Goal: Communication & Community: Answer question/provide support

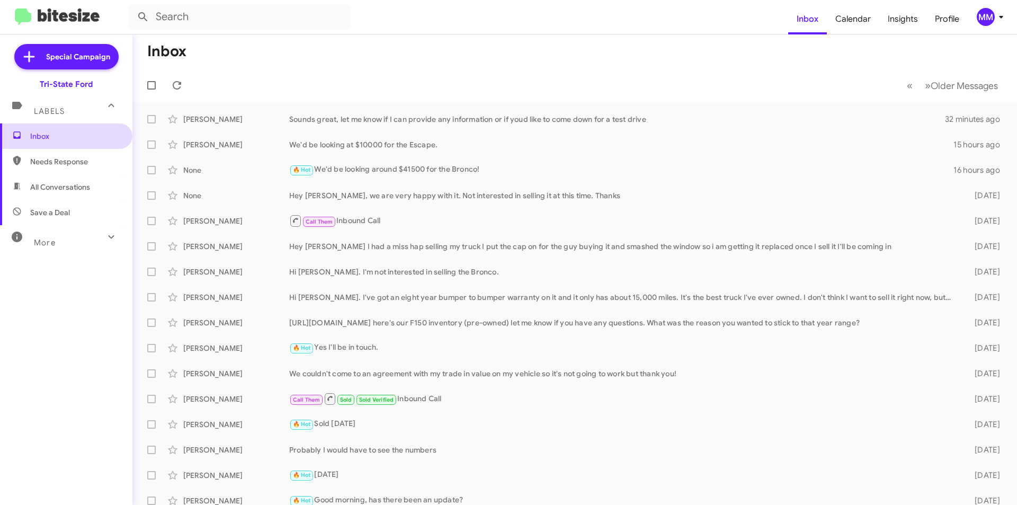
drag, startPoint x: 46, startPoint y: 135, endPoint x: 47, endPoint y: 64, distance: 71.0
click at [46, 135] on span "Inbox" at bounding box center [75, 136] width 90 height 11
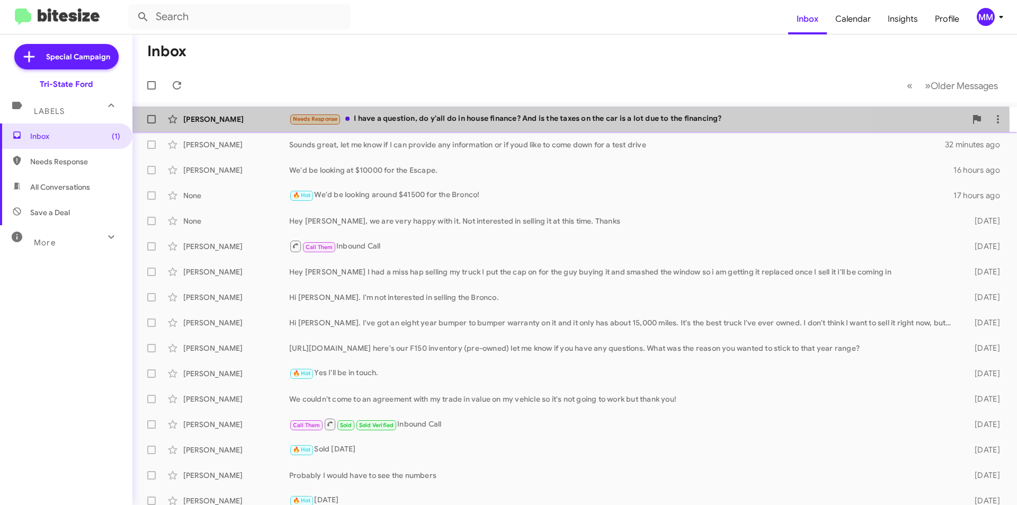
click at [470, 123] on div "Needs Response I have a question, do y'all do in house finance? And is the taxe…" at bounding box center [627, 119] width 677 height 12
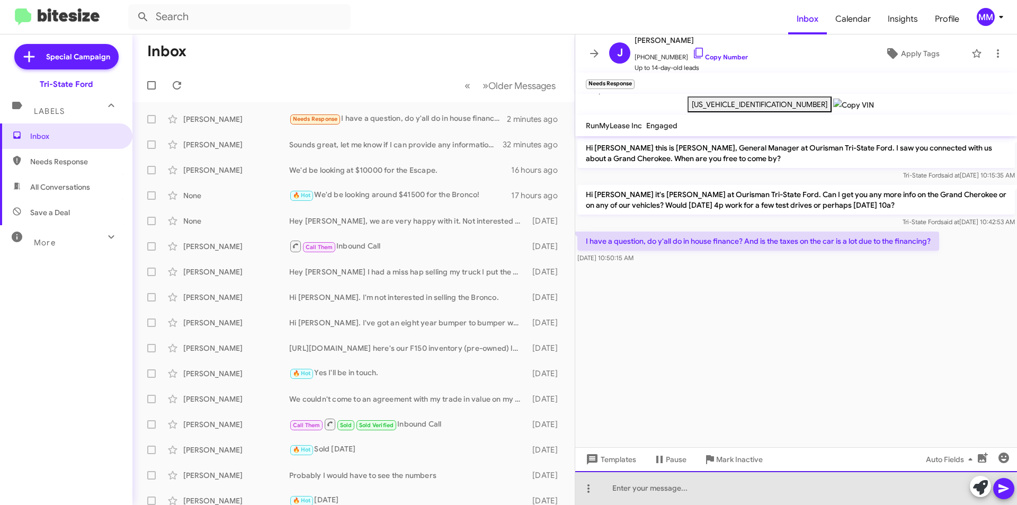
click at [658, 494] on div at bounding box center [796, 488] width 442 height 34
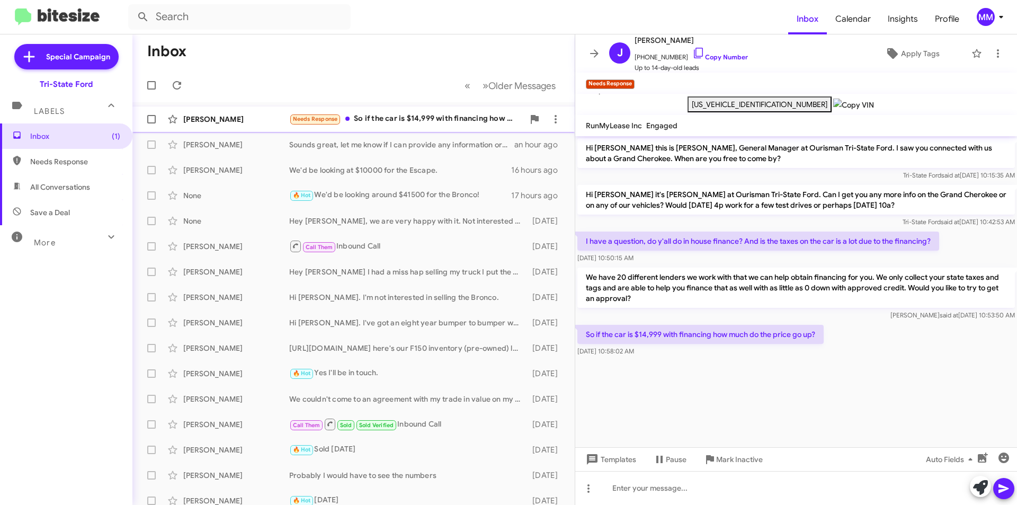
click at [391, 120] on div "Needs Response So if the car is $14,999 with financing how much do the price go…" at bounding box center [406, 119] width 235 height 12
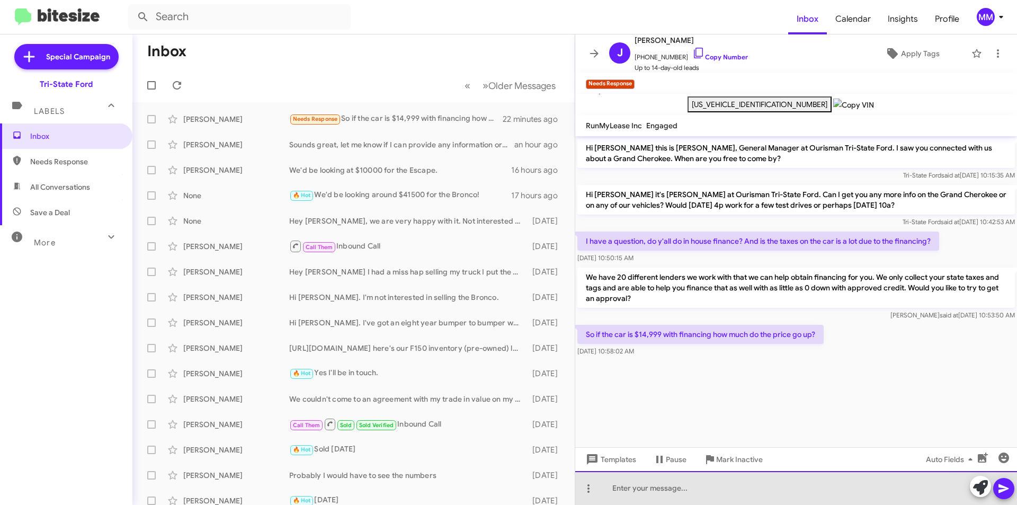
click at [648, 496] on div at bounding box center [796, 488] width 442 height 34
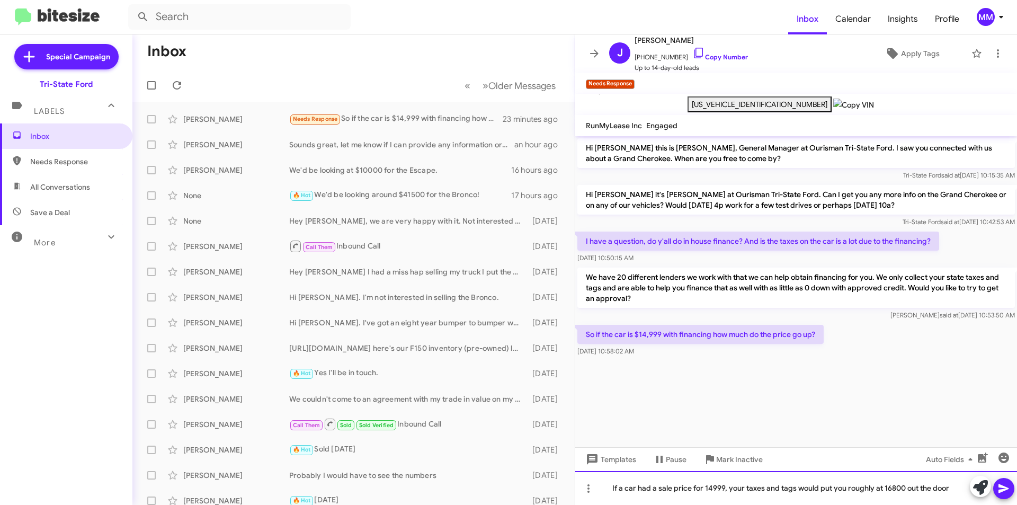
drag, startPoint x: 955, startPoint y: 488, endPoint x: 955, endPoint y: 503, distance: 14.8
click at [955, 488] on div "If a car had a sale price for 14999, your taxes and tags would put you roughly …" at bounding box center [796, 488] width 442 height 34
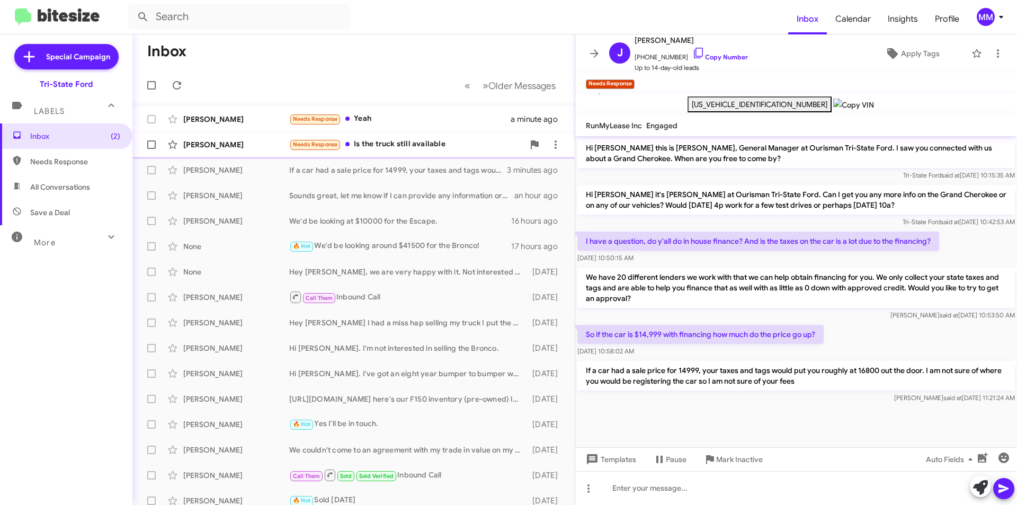
click at [393, 145] on div "Needs Response Is the truck still available" at bounding box center [406, 144] width 235 height 12
click at [449, 141] on div "Needs Response Is the truck still available" at bounding box center [406, 144] width 235 height 12
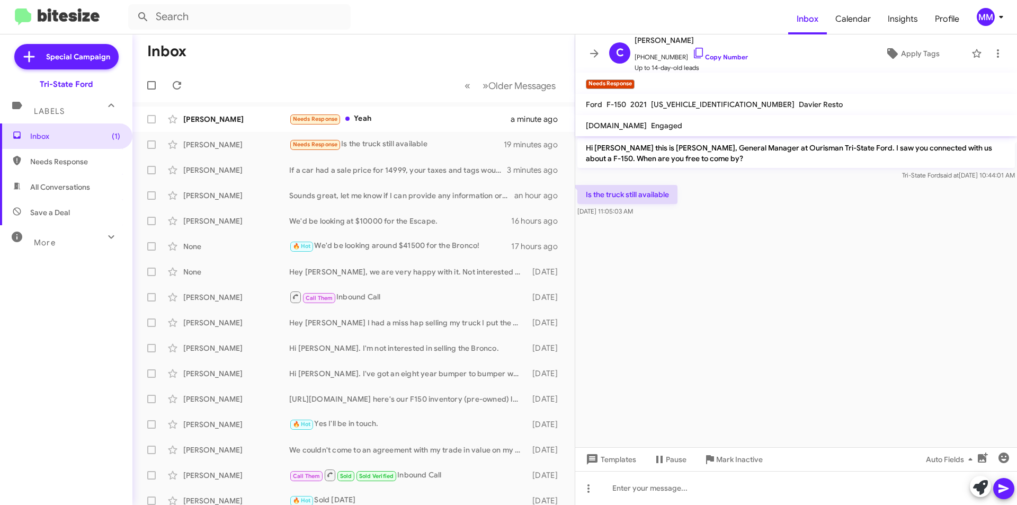
click at [672, 103] on span "[US_VEHICLE_IDENTIFICATION_NUMBER]" at bounding box center [723, 105] width 144 height 10
copy span "[US_VEHICLE_IDENTIFICATION_NUMBER]"
click at [652, 486] on div at bounding box center [796, 488] width 442 height 34
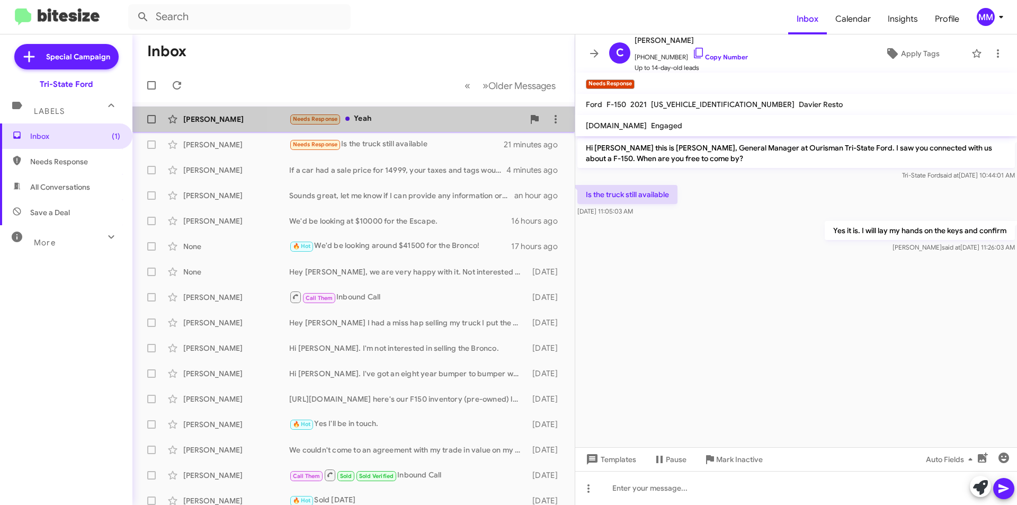
click at [438, 117] on div "Needs Response Yeah" at bounding box center [406, 119] width 235 height 12
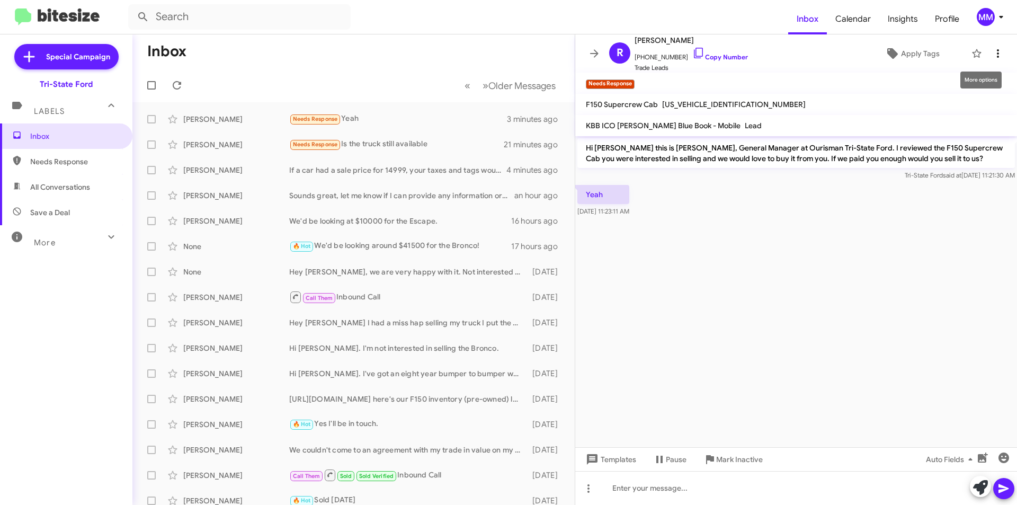
click at [991, 49] on icon at bounding box center [997, 53] width 13 height 13
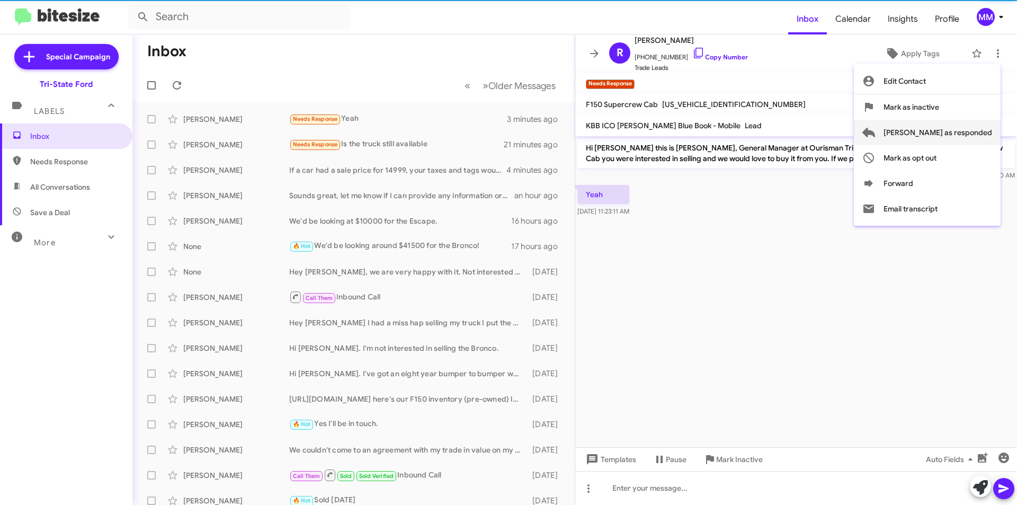
click at [960, 132] on span "[PERSON_NAME] as responded" at bounding box center [937, 132] width 109 height 25
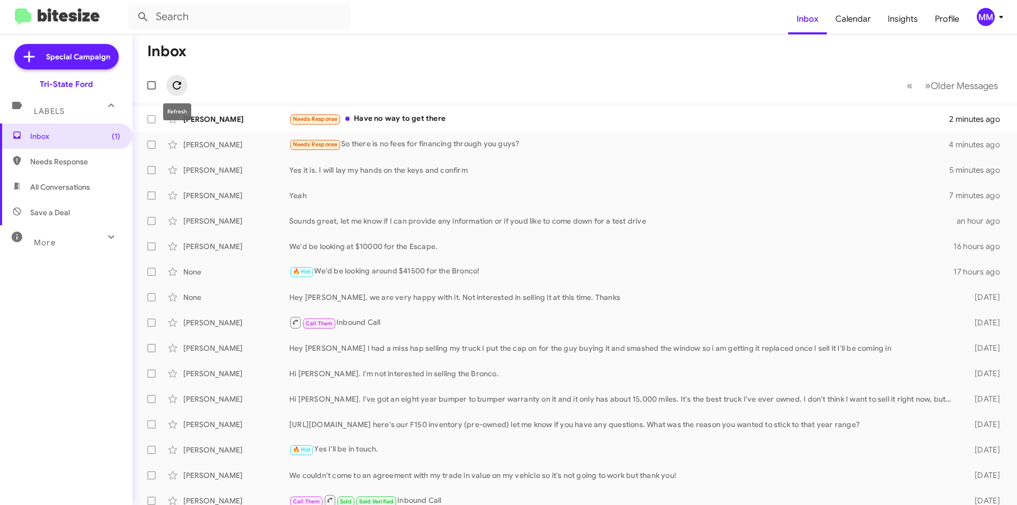
click at [177, 86] on icon at bounding box center [177, 85] width 13 height 13
click at [398, 120] on div "Needs Response Have no way to get there" at bounding box center [627, 119] width 677 height 12
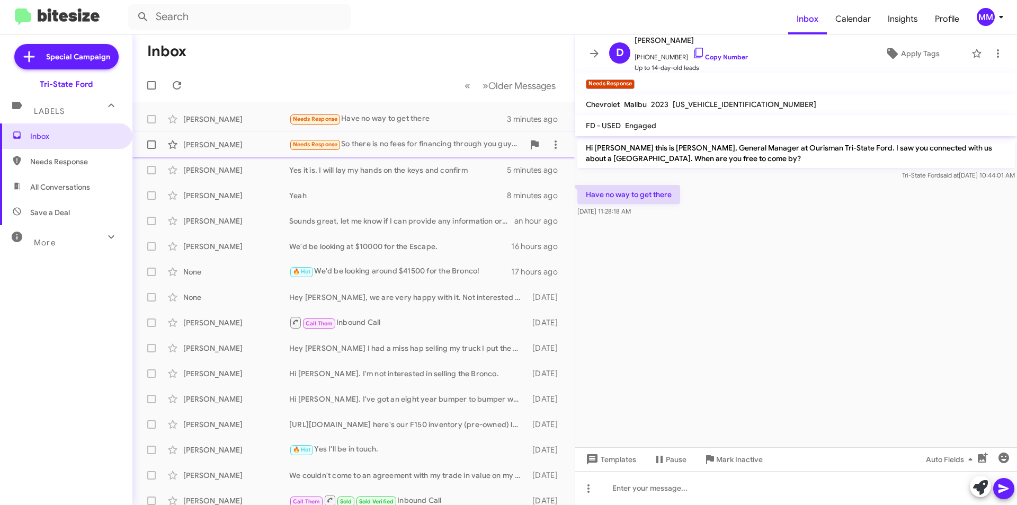
click at [410, 145] on div "Needs Response So there is no fees for financing through you guys?" at bounding box center [406, 144] width 235 height 12
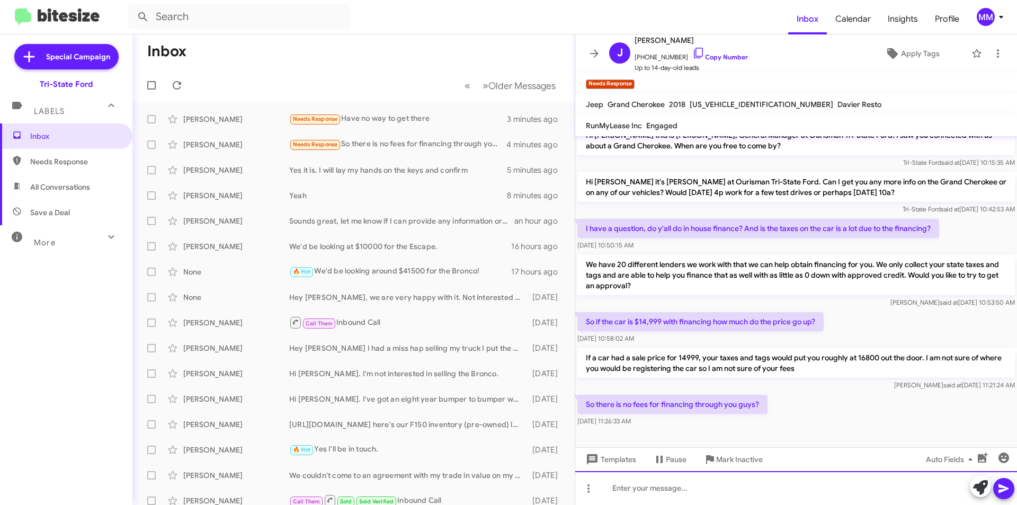
click at [633, 486] on div at bounding box center [796, 488] width 442 height 34
click at [1001, 488] on icon at bounding box center [1003, 488] width 13 height 13
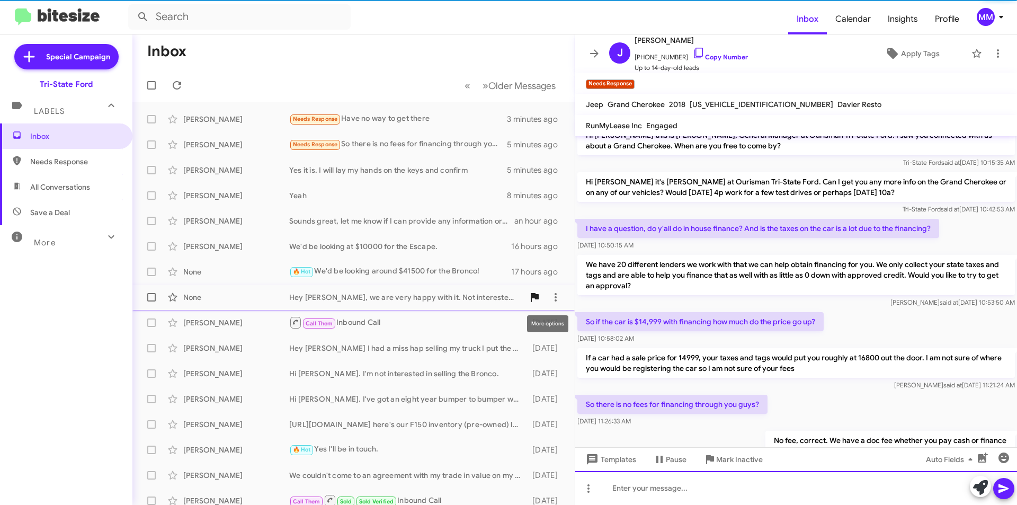
scroll to position [51, 0]
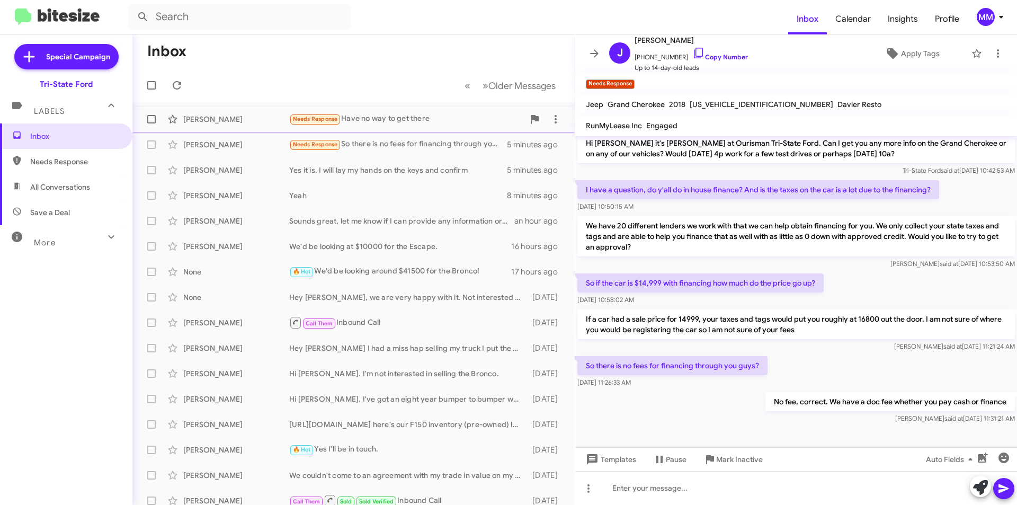
click at [418, 128] on div "[PERSON_NAME] Needs Response Have no way to get there 3 minutes ago" at bounding box center [353, 119] width 425 height 21
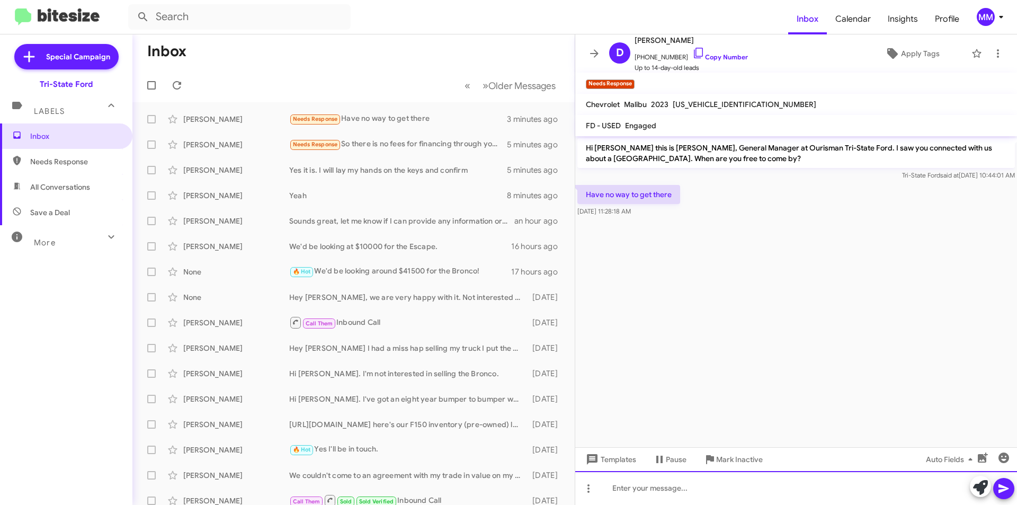
click at [623, 486] on div at bounding box center [796, 488] width 442 height 34
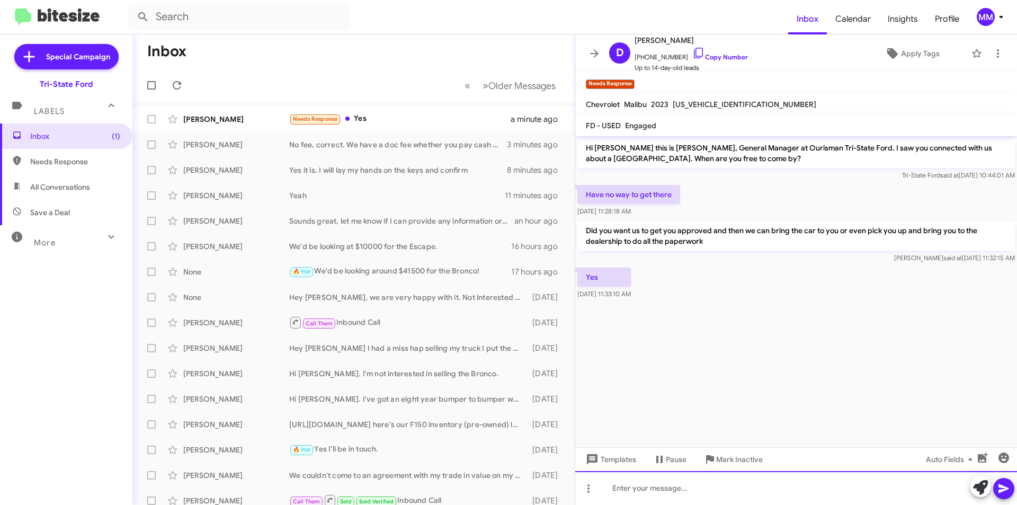
click at [664, 490] on div at bounding box center [796, 488] width 442 height 34
drag, startPoint x: 1004, startPoint y: 482, endPoint x: 784, endPoint y: 391, distance: 237.9
click at [1002, 482] on icon at bounding box center [1003, 488] width 13 height 13
click at [650, 488] on div at bounding box center [796, 488] width 442 height 34
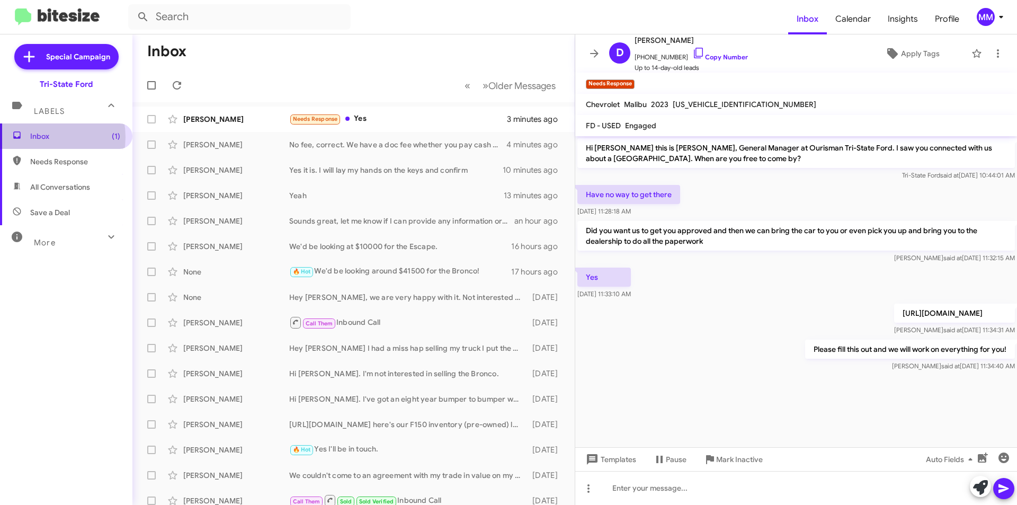
click at [37, 137] on span "Inbox (1)" at bounding box center [75, 136] width 90 height 11
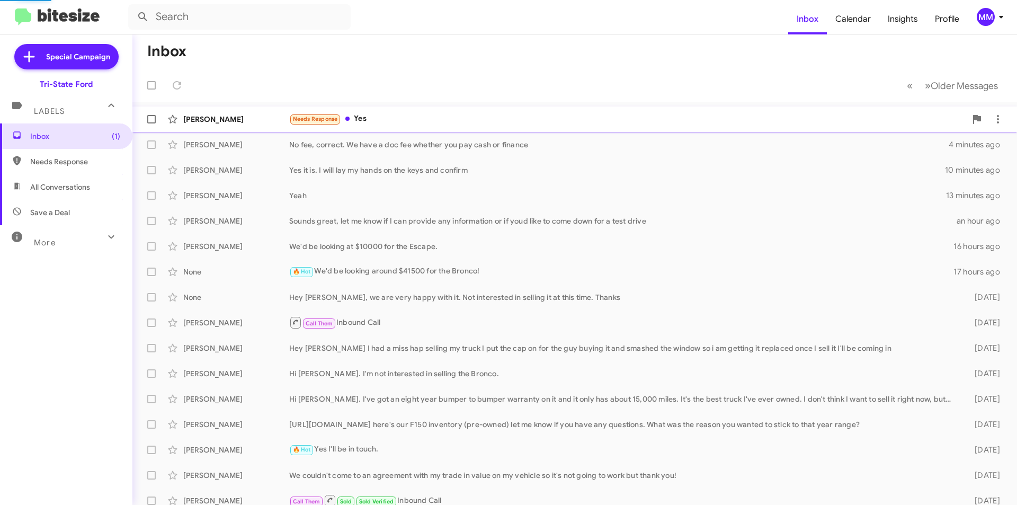
click at [403, 117] on div "Needs Response Yes" at bounding box center [627, 119] width 677 height 12
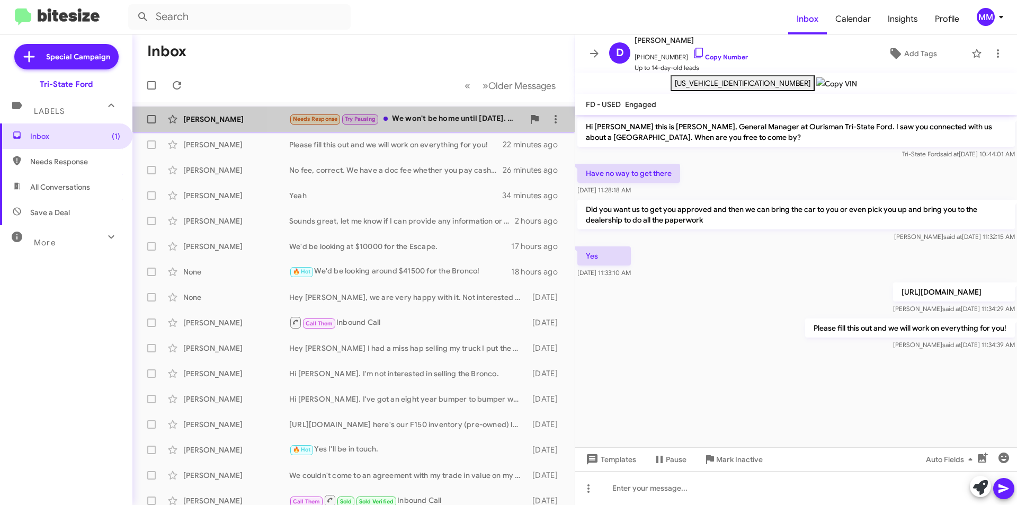
click at [416, 117] on div "Needs Response Try Pausing We won't be home until tomorrow. We are in ocean Cit…" at bounding box center [406, 119] width 235 height 12
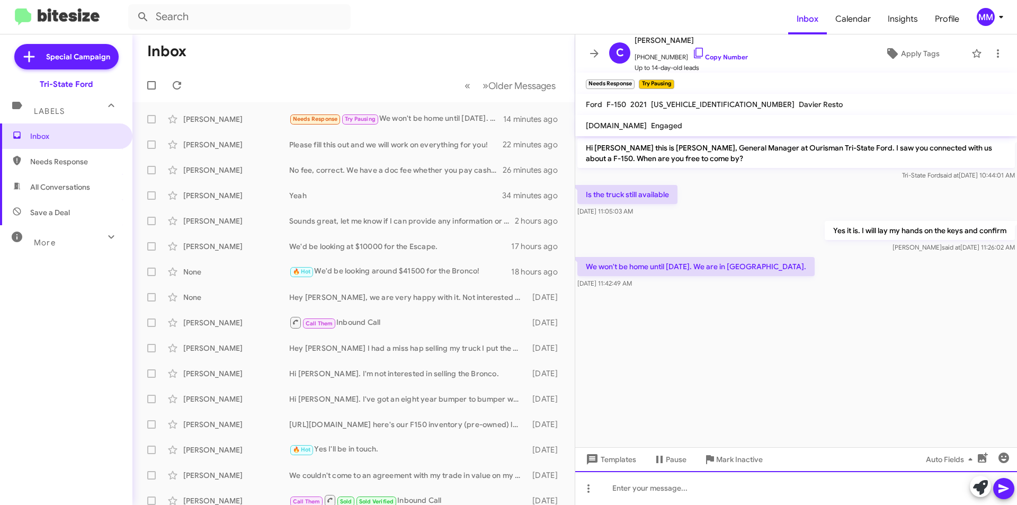
click at [646, 486] on div at bounding box center [796, 488] width 442 height 34
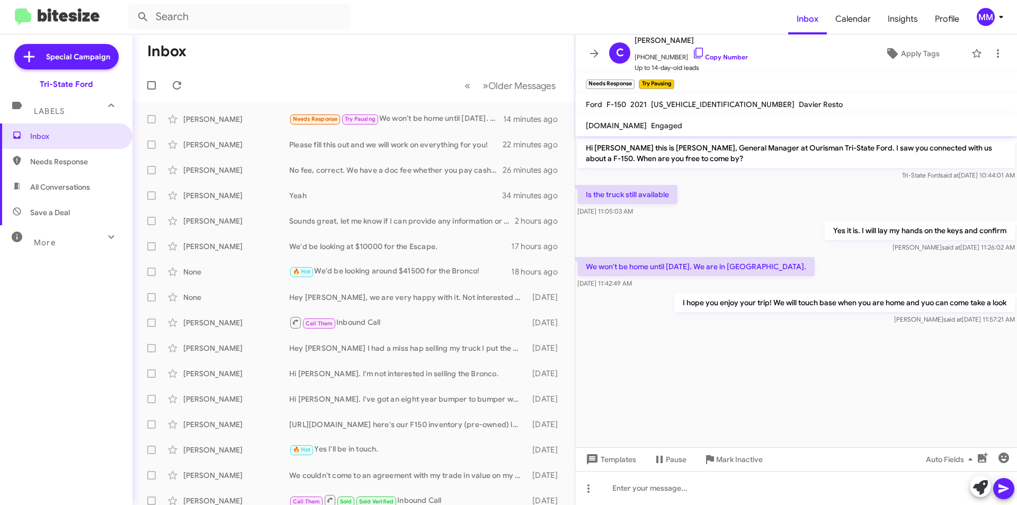
click at [697, 103] on span "[US_VEHICLE_IDENTIFICATION_NUMBER]" at bounding box center [723, 105] width 144 height 10
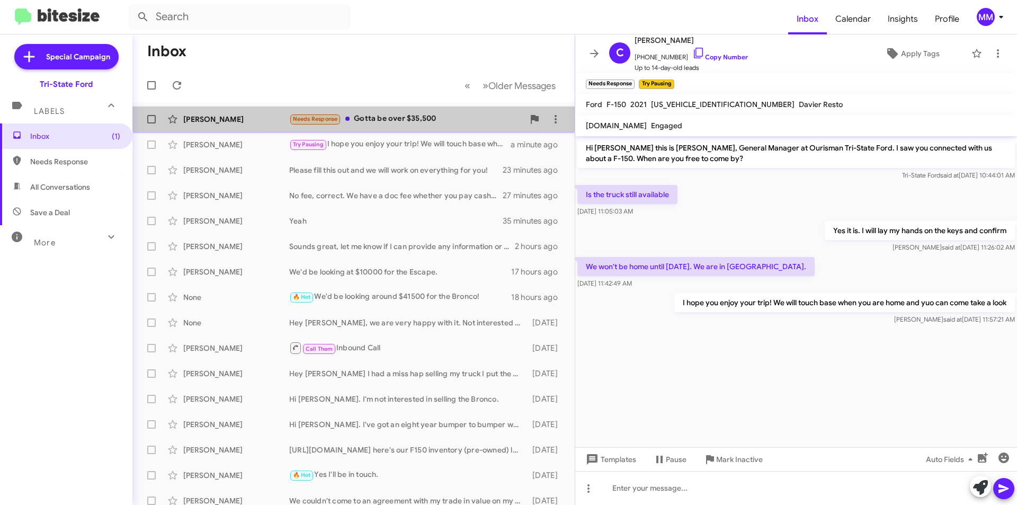
click at [391, 114] on div "Needs Response Gotta be over $35,500" at bounding box center [406, 119] width 235 height 12
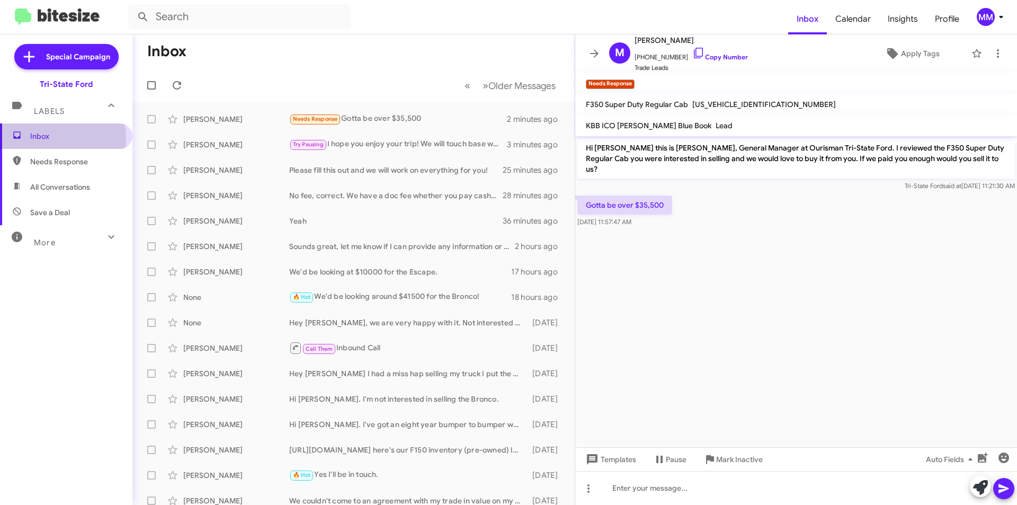
click at [50, 138] on span "Inbox" at bounding box center [75, 136] width 90 height 11
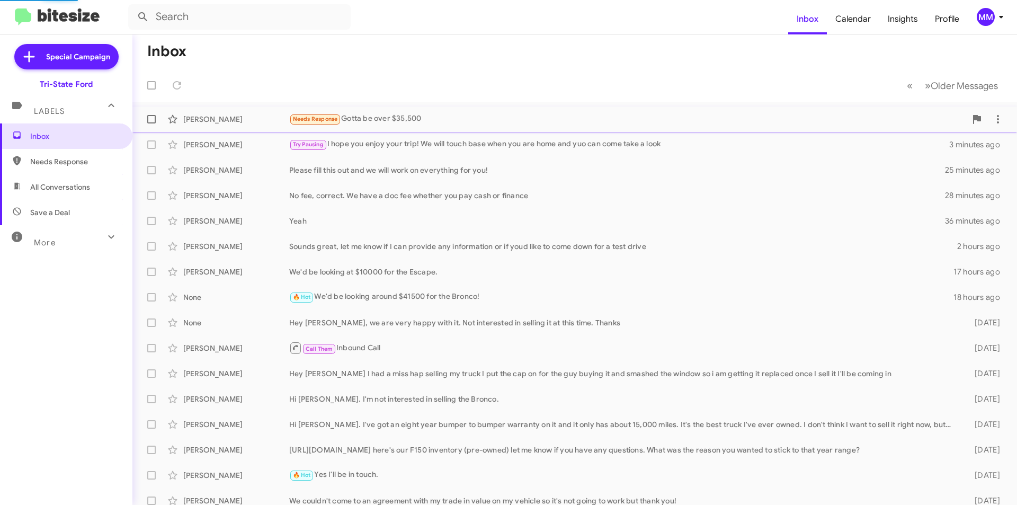
click at [444, 128] on div "Michael Oleary Needs Response Gotta be over $35,500 2 minutes ago" at bounding box center [574, 119] width 867 height 21
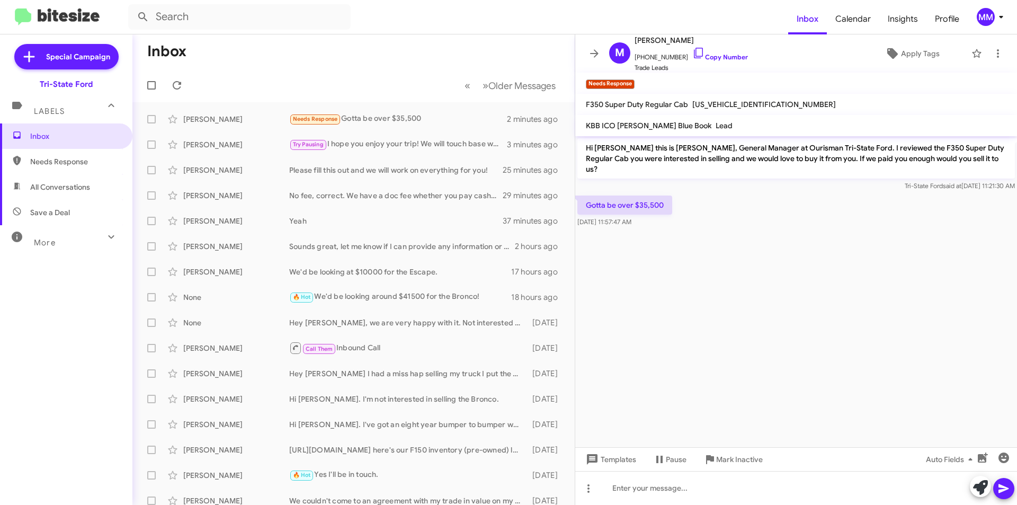
click at [719, 105] on span "1FTRF3BT0LED74548" at bounding box center [764, 105] width 144 height 10
copy span "1FTRF3BT0LED74548"
click at [402, 114] on div "Needs Response Gotta be over $35,500" at bounding box center [406, 119] width 235 height 12
click at [991, 57] on icon at bounding box center [997, 53] width 13 height 13
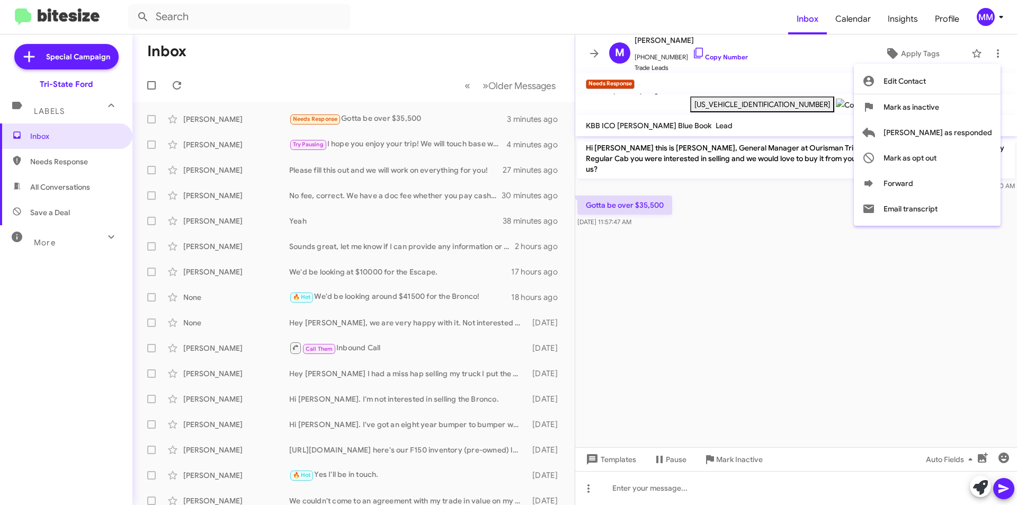
click at [712, 486] on div at bounding box center [508, 252] width 1017 height 505
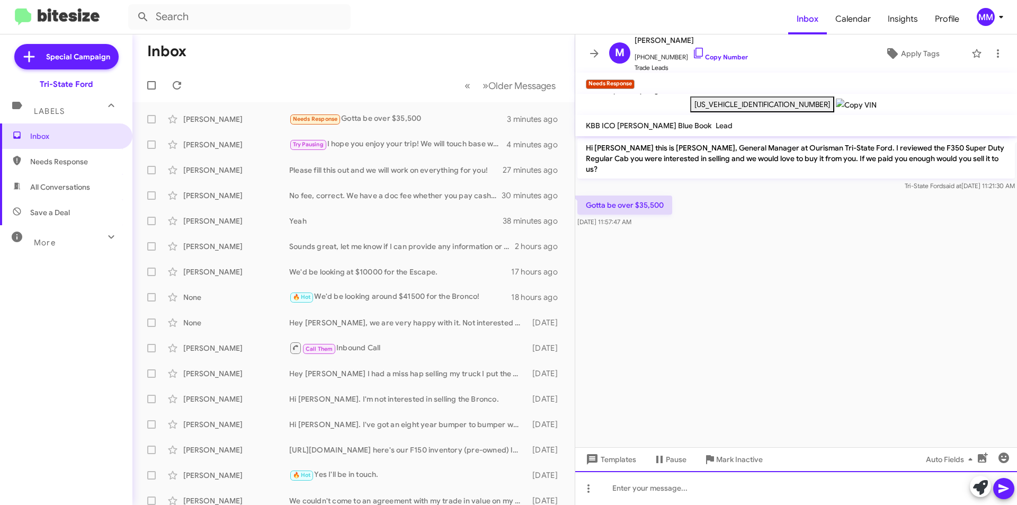
click at [697, 488] on div at bounding box center [796, 488] width 442 height 34
click at [1004, 490] on icon at bounding box center [1003, 488] width 10 height 9
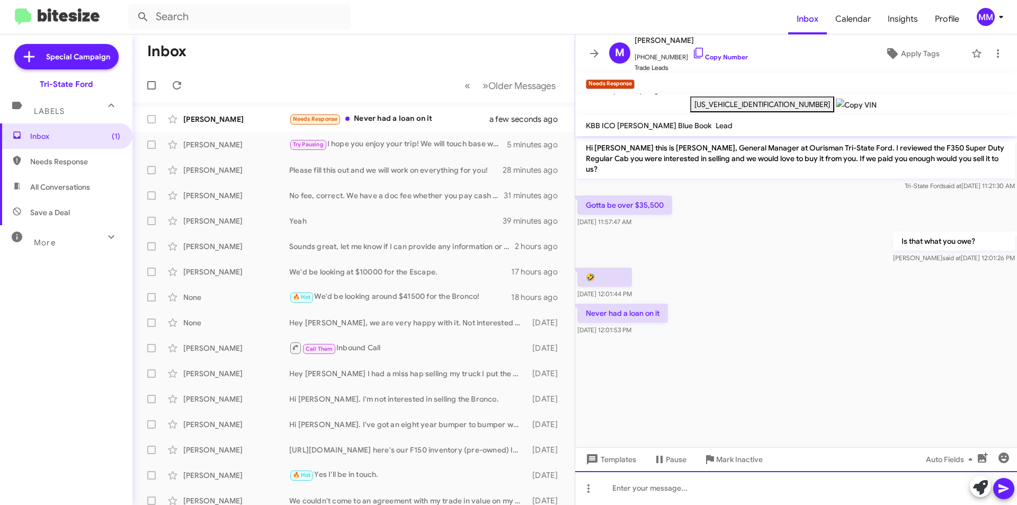
click at [678, 495] on div at bounding box center [796, 488] width 442 height 34
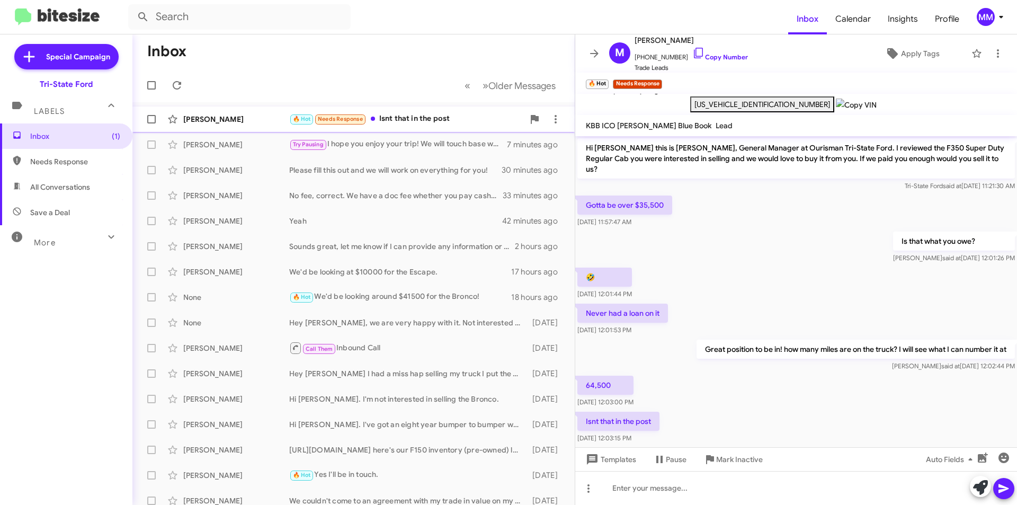
drag, startPoint x: 391, startPoint y: 111, endPoint x: 394, endPoint y: 119, distance: 8.9
click at [391, 111] on div "Michael Oleary 🔥 Hot Needs Response Isnt that in the post 2 minutes ago" at bounding box center [353, 119] width 425 height 21
click at [991, 52] on icon at bounding box center [997, 53] width 13 height 13
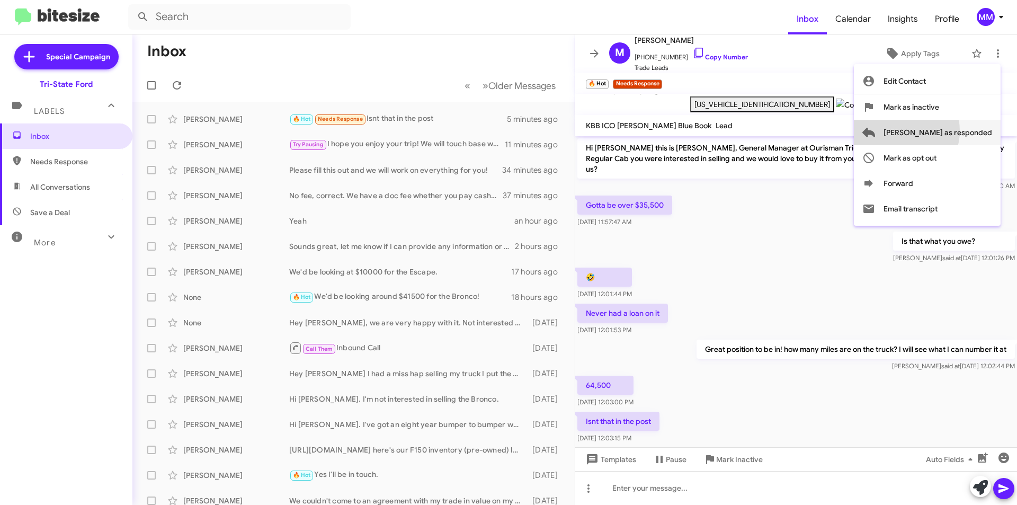
click at [942, 131] on span "[PERSON_NAME] as responded" at bounding box center [937, 132] width 109 height 25
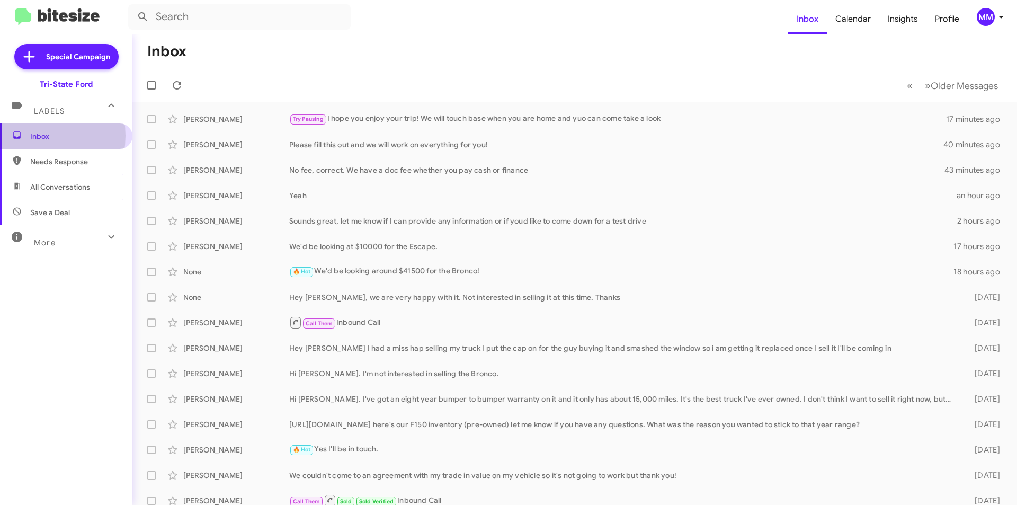
click at [35, 136] on span "Inbox" at bounding box center [75, 136] width 90 height 11
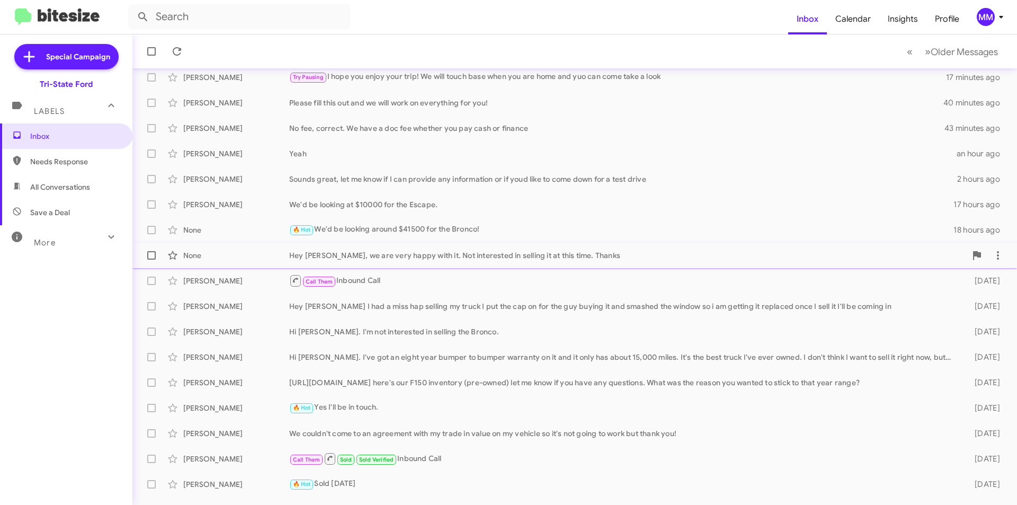
scroll to position [85, 0]
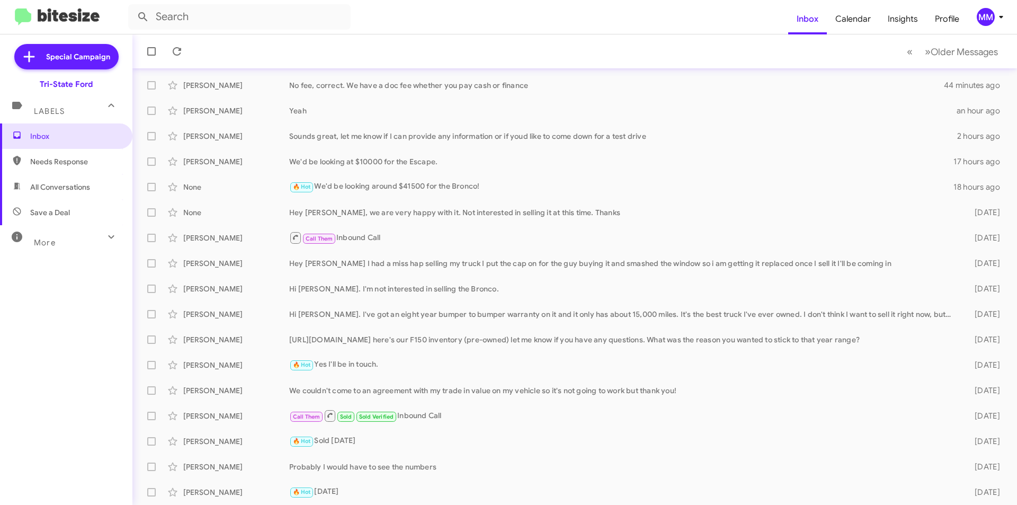
click at [88, 238] on div "More" at bounding box center [55, 238] width 94 height 20
click at [60, 369] on span "Sent" at bounding box center [66, 373] width 132 height 25
type input "in:sent"
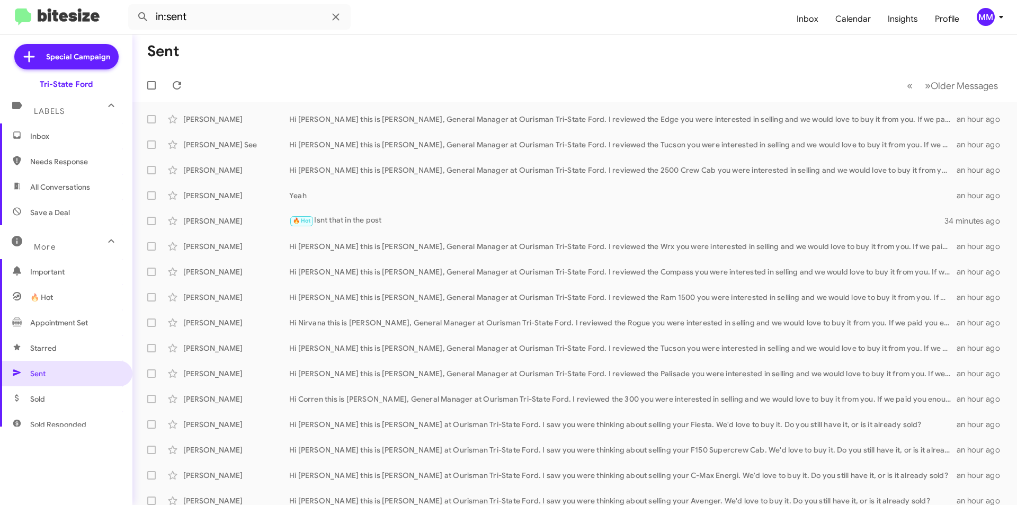
click at [37, 135] on span "Inbox" at bounding box center [75, 136] width 90 height 11
